Goal: Information Seeking & Learning: Learn about a topic

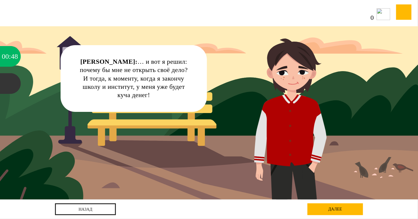
click at [324, 213] on div "далее" at bounding box center [335, 210] width 56 height 12
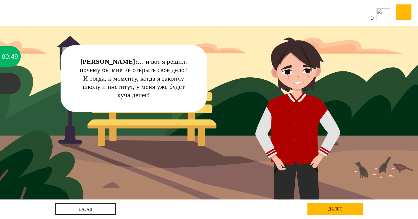
click at [326, 212] on div "далее" at bounding box center [335, 210] width 56 height 12
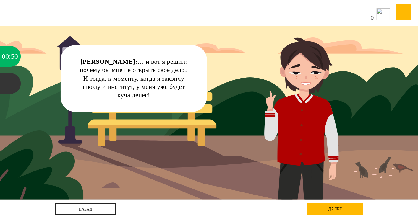
click at [326, 212] on div "далее" at bounding box center [335, 210] width 56 height 12
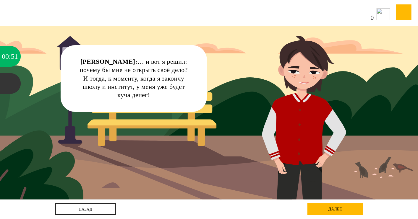
click at [326, 210] on div "далее" at bounding box center [335, 210] width 56 height 12
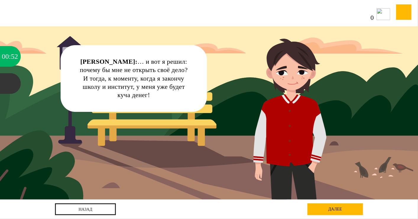
click at [326, 210] on div "далее" at bounding box center [335, 210] width 56 height 12
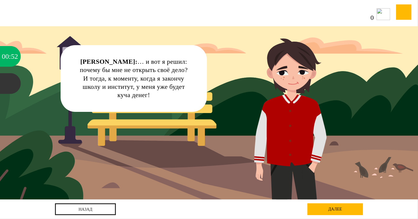
click at [327, 210] on div "далее" at bounding box center [335, 210] width 56 height 12
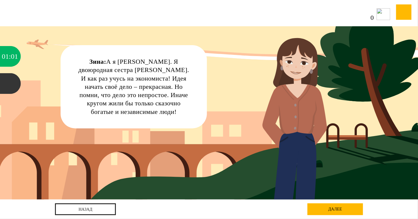
click at [89, 79] on div "Зина: А я [PERSON_NAME]. Я двоюродная сестра [PERSON_NAME]. И как раз учусь на …" at bounding box center [133, 87] width 113 height 58
click at [90, 78] on div "Зина: А я Зина Серебрякова. Я двоюродная сестра Андрея. И как раз учусь на экон…" at bounding box center [133, 87] width 113 height 58
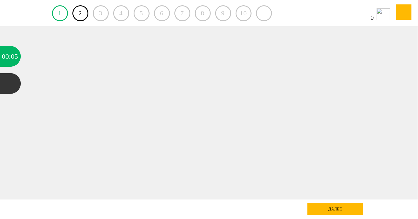
click at [344, 210] on div "далее" at bounding box center [335, 210] width 56 height 12
click at [99, 12] on div "3" at bounding box center [101, 13] width 16 height 16
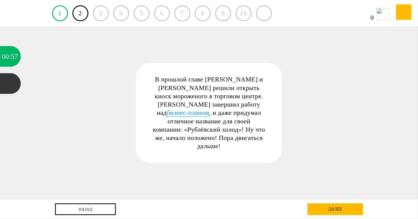
click at [209, 109] on span "бизнес-планом" at bounding box center [188, 113] width 43 height 8
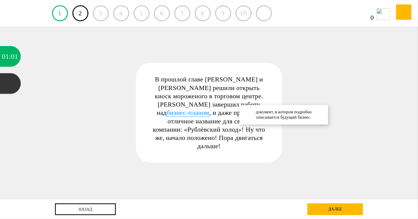
click at [101, 14] on div "3" at bounding box center [101, 13] width 16 height 16
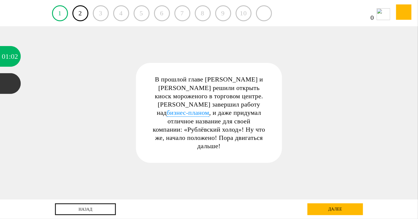
click at [354, 212] on div "далее" at bounding box center [335, 210] width 56 height 12
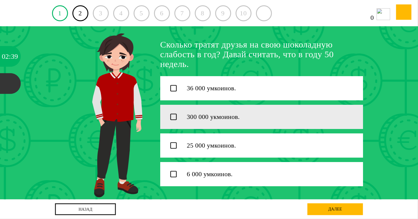
click at [172, 117] on icon at bounding box center [173, 117] width 6 height 6
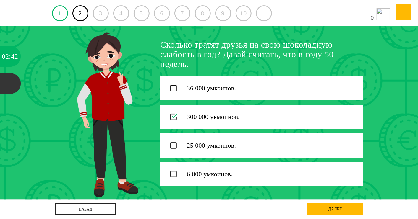
click at [348, 210] on div "далее" at bounding box center [335, 210] width 56 height 12
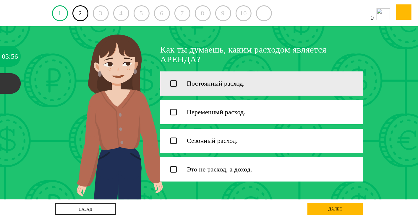
click at [171, 84] on icon at bounding box center [173, 84] width 6 height 6
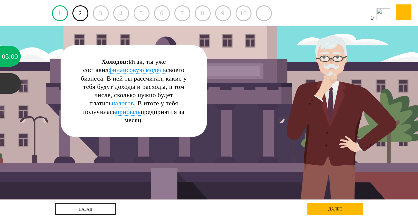
click at [134, 100] on span "налогов" at bounding box center [123, 104] width 22 height 8
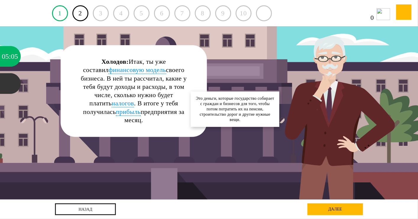
click at [141, 108] on span "прибыль" at bounding box center [128, 112] width 25 height 8
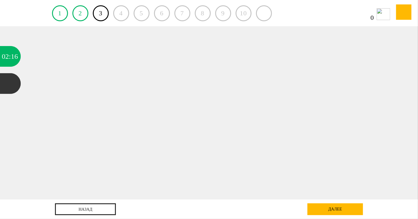
click at [325, 212] on div "далее" at bounding box center [335, 210] width 56 height 12
click at [323, 212] on div "далее" at bounding box center [335, 210] width 56 height 12
click at [119, 16] on div "4" at bounding box center [121, 13] width 16 height 16
click at [6, 86] on div at bounding box center [10, 83] width 21 height 21
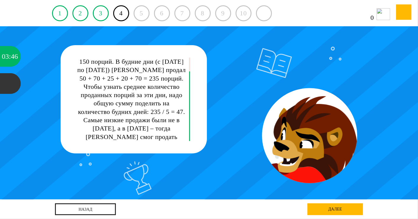
drag, startPoint x: 189, startPoint y: 94, endPoint x: 189, endPoint y: 122, distance: 28.1
click at [187, 118] on div "В воскресенье, действительно, удалось продать больше всего мороженого – 150 пор…" at bounding box center [133, 100] width 113 height 84
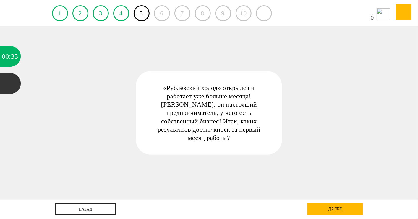
click at [328, 208] on div "далее" at bounding box center [335, 210] width 56 height 12
click at [328, 209] on div "далее" at bounding box center [335, 210] width 56 height 12
